Goal: Complete application form

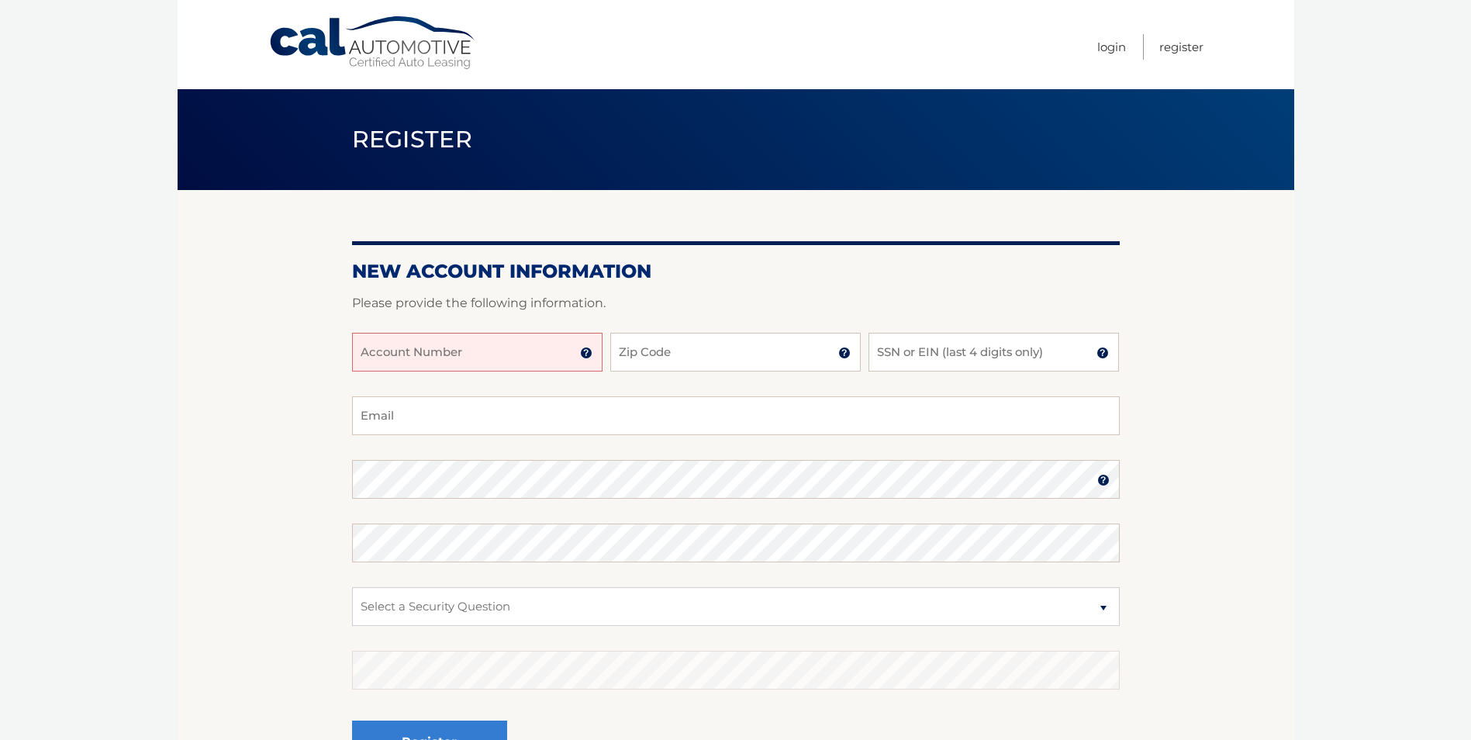
click at [412, 344] on input "Account Number" at bounding box center [477, 352] width 250 height 39
drag, startPoint x: 361, startPoint y: 350, endPoint x: 481, endPoint y: 350, distance: 120.2
click at [487, 352] on input "Account Number" at bounding box center [477, 352] width 250 height 39
drag, startPoint x: 468, startPoint y: 348, endPoint x: 349, endPoint y: 351, distance: 119.4
click at [349, 351] on section "New Account Information Please provide the following information. Account Numbe…" at bounding box center [736, 493] width 1117 height 606
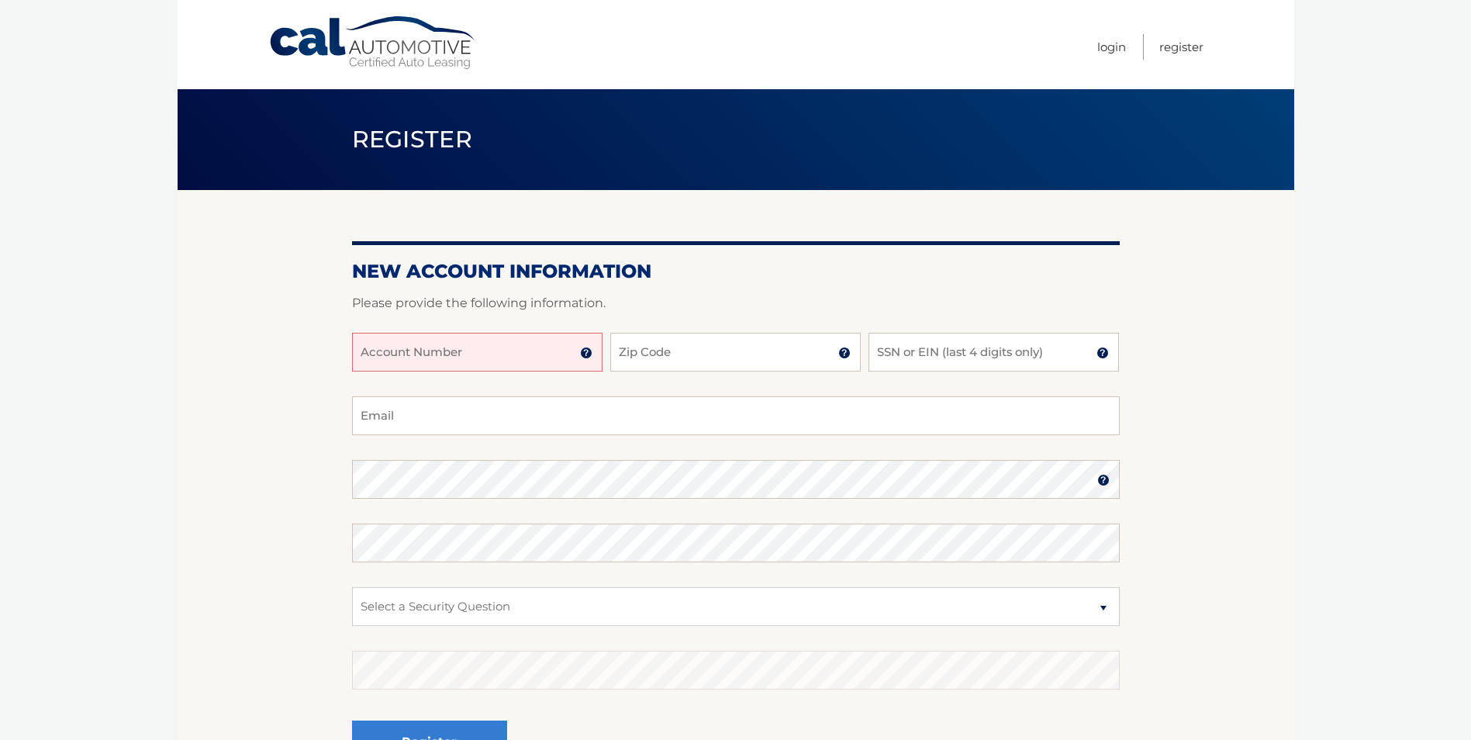
drag, startPoint x: 357, startPoint y: 351, endPoint x: 605, endPoint y: 349, distance: 247.3
click at [490, 350] on input "Account Number" at bounding box center [477, 352] width 250 height 39
click at [585, 350] on img at bounding box center [586, 353] width 12 height 12
